Goal: Complete application form

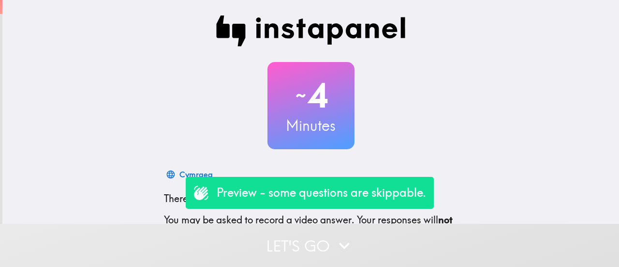
click at [345, 243] on icon "button" at bounding box center [344, 245] width 21 height 21
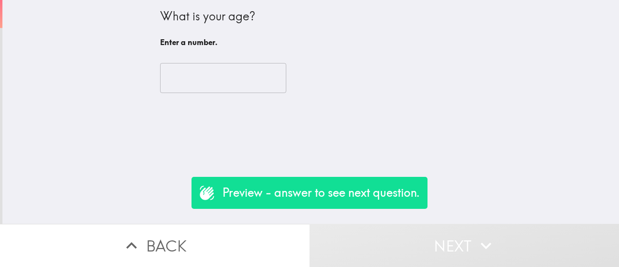
click at [196, 76] on input "number" at bounding box center [223, 78] width 126 height 30
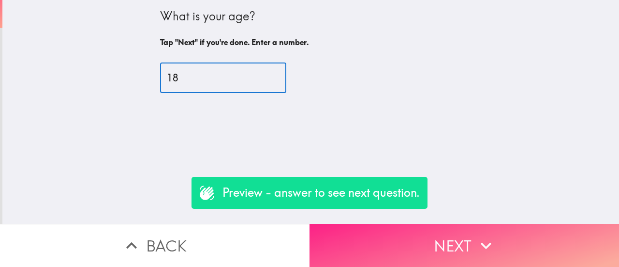
type input "18"
click at [379, 243] on button "Next" at bounding box center [465, 244] width 310 height 43
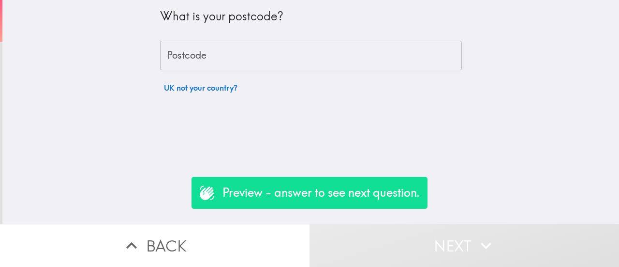
click at [198, 56] on input "Postcode" at bounding box center [311, 56] width 302 height 30
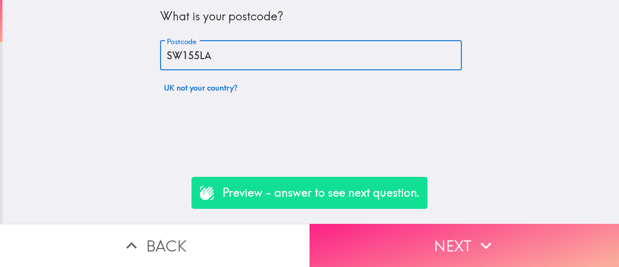
type input "SW155LA"
click at [364, 238] on button "Next" at bounding box center [465, 244] width 310 height 43
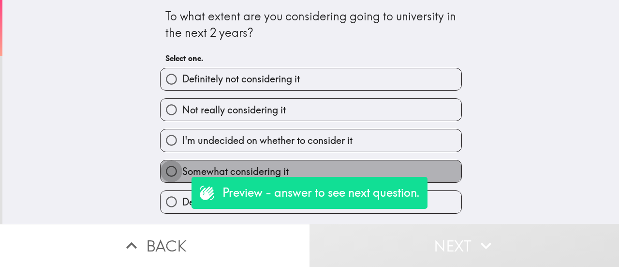
click at [161, 174] on input "Somewhat considering it" at bounding box center [172, 171] width 22 height 22
radio input "true"
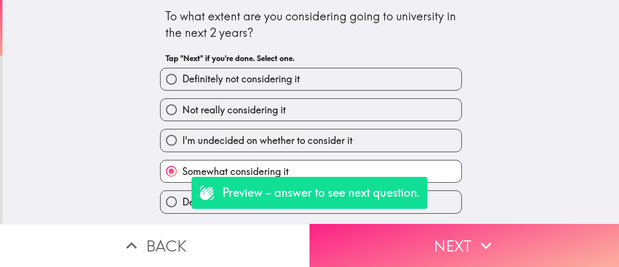
click at [370, 243] on button "Next" at bounding box center [465, 244] width 310 height 43
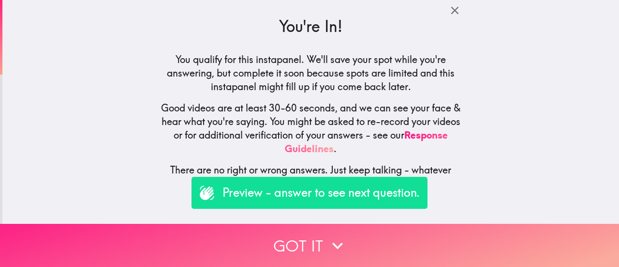
click at [317, 230] on button "Got it" at bounding box center [309, 244] width 619 height 43
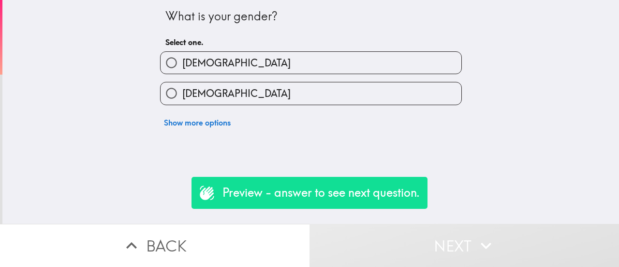
click at [162, 93] on input "[DEMOGRAPHIC_DATA]" at bounding box center [172, 93] width 22 height 22
radio input "true"
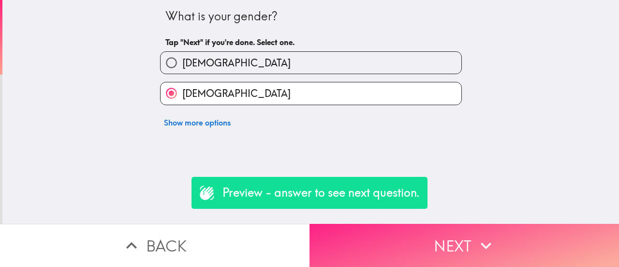
click at [409, 245] on button "Next" at bounding box center [465, 244] width 310 height 43
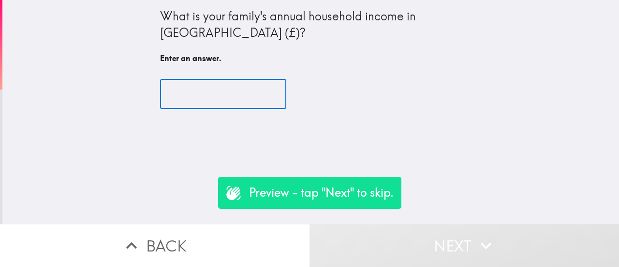
click at [183, 85] on input "text" at bounding box center [223, 94] width 126 height 30
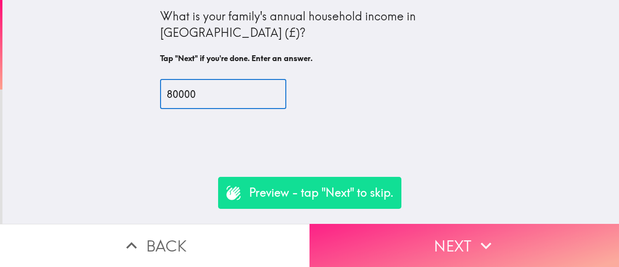
type input "80000"
click at [386, 236] on button "Next" at bounding box center [465, 244] width 310 height 43
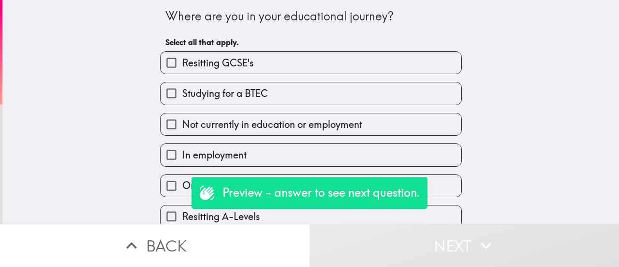
click at [163, 98] on input "Studying for a BTEC" at bounding box center [172, 93] width 22 height 22
checkbox input "true"
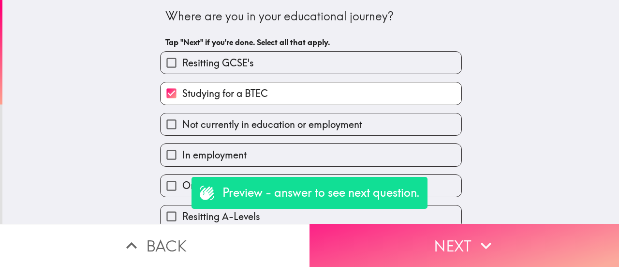
click at [371, 229] on button "Next" at bounding box center [465, 244] width 310 height 43
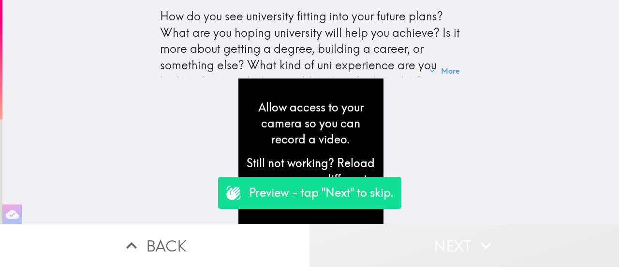
click at [405, 237] on button "Next" at bounding box center [465, 244] width 310 height 43
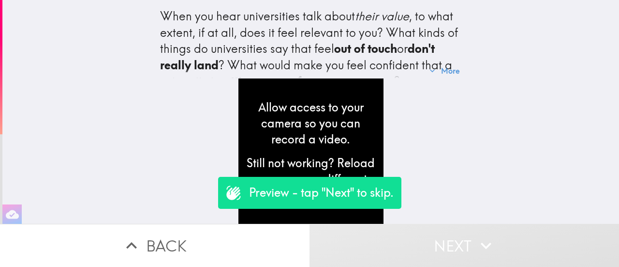
click at [405, 237] on button "Next" at bounding box center [465, 244] width 310 height 43
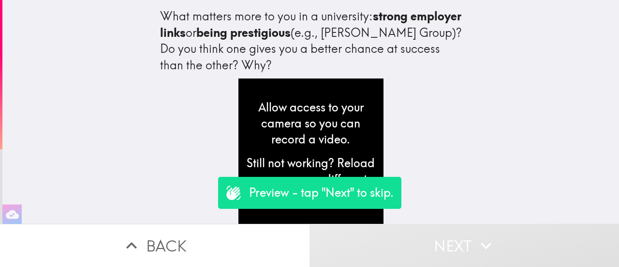
click at [405, 237] on button "Next" at bounding box center [465, 244] width 310 height 43
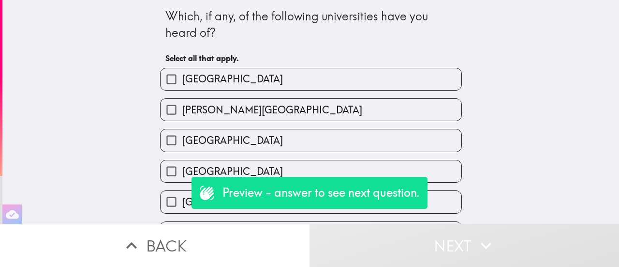
click at [483, 45] on div "Which, if any, of the following universities have you heard of? Select all that…" at bounding box center [310, 111] width 617 height 223
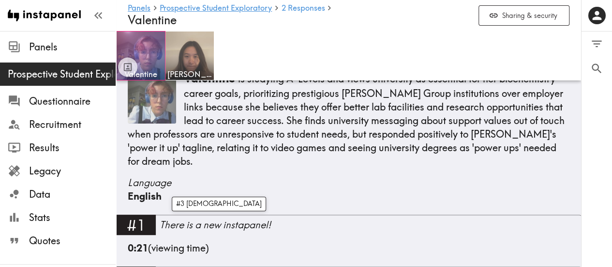
scroll to position [149, 0]
